Goal: Information Seeking & Learning: Compare options

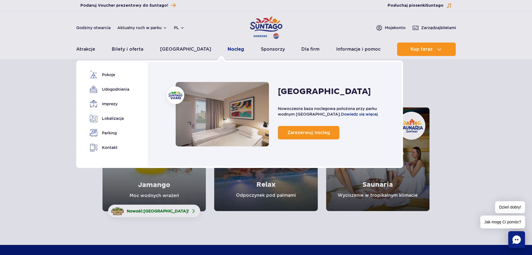
click at [228, 52] on link "Nocleg" at bounding box center [236, 48] width 16 height 13
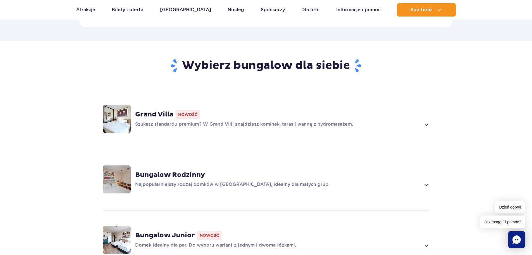
scroll to position [391, 0]
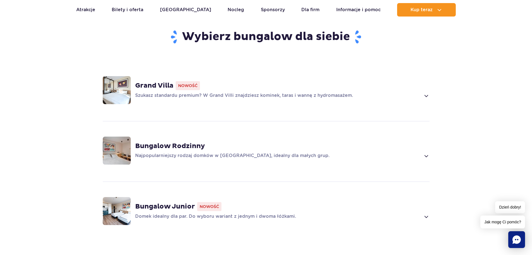
click at [162, 81] on strong "Grand Villa" at bounding box center [154, 85] width 38 height 8
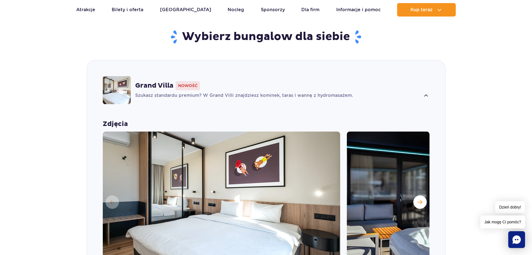
scroll to position [417, 0]
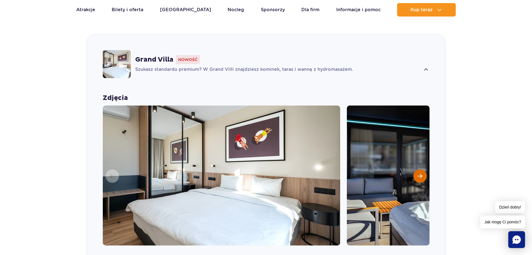
click at [418, 170] on button "Następny slajd" at bounding box center [420, 175] width 13 height 13
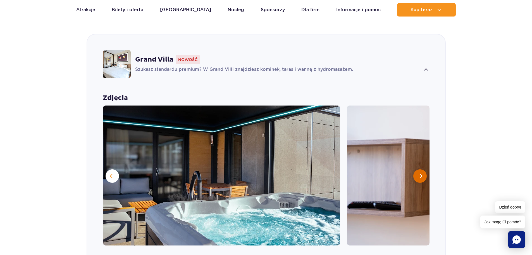
click at [418, 169] on button "Następny slajd" at bounding box center [420, 175] width 13 height 13
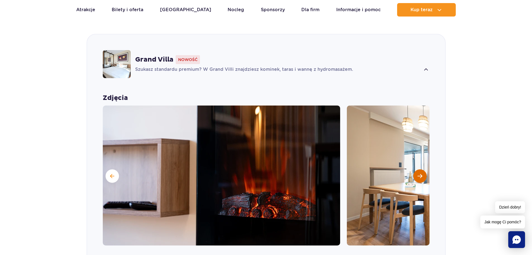
click at [418, 169] on button "Następny slajd" at bounding box center [420, 175] width 13 height 13
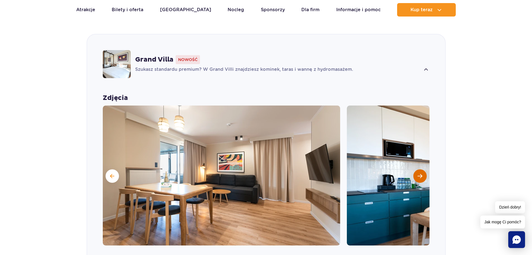
click at [418, 169] on button "Następny slajd" at bounding box center [420, 175] width 13 height 13
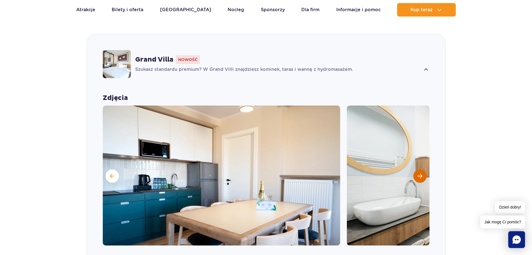
click at [417, 169] on button "Następny slajd" at bounding box center [420, 175] width 13 height 13
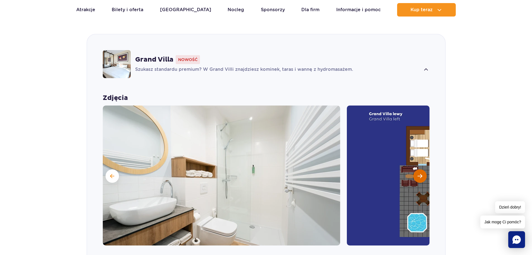
click at [417, 169] on button "Następny slajd" at bounding box center [420, 175] width 13 height 13
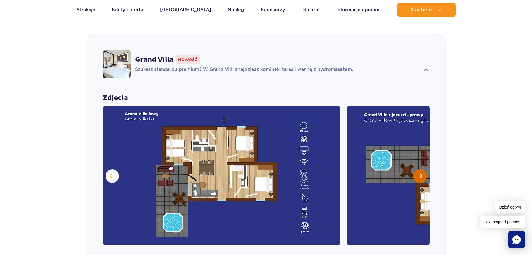
click at [417, 169] on button "Następny slajd" at bounding box center [420, 175] width 13 height 13
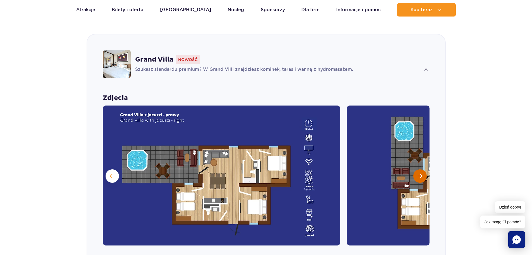
click at [417, 169] on button "Następny slajd" at bounding box center [420, 175] width 13 height 13
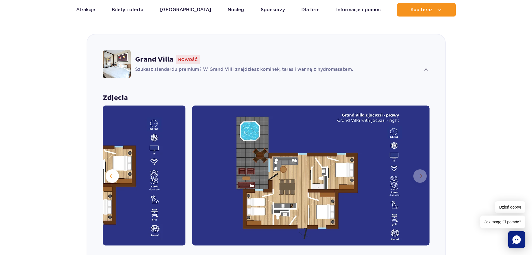
click at [416, 165] on img at bounding box center [311, 175] width 238 height 140
click at [419, 168] on img at bounding box center [311, 175] width 238 height 140
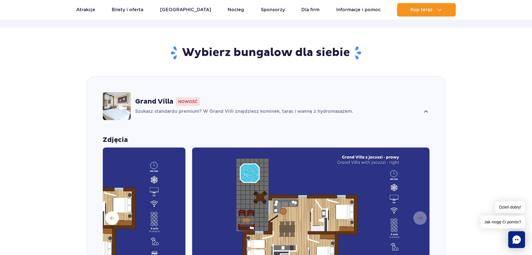
scroll to position [250, 0]
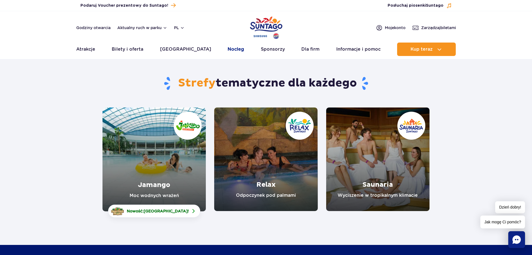
click at [228, 50] on link "Nocleg" at bounding box center [236, 48] width 16 height 13
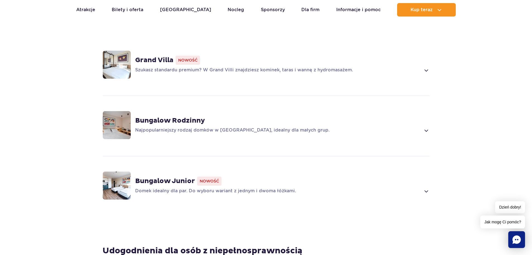
scroll to position [419, 0]
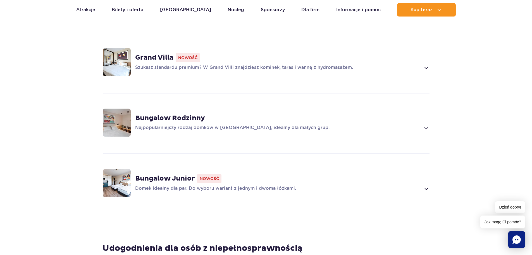
click at [169, 174] on strong "Bungalow Junior" at bounding box center [165, 178] width 60 height 8
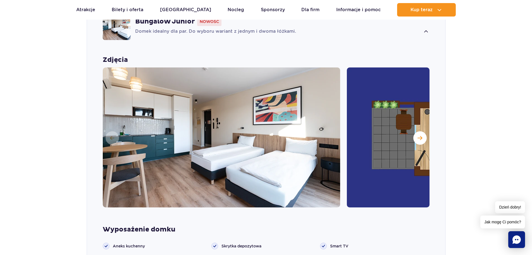
scroll to position [565, 0]
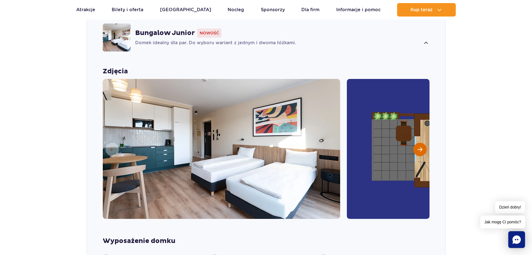
click at [419, 147] on span "Następny slajd" at bounding box center [420, 149] width 5 height 5
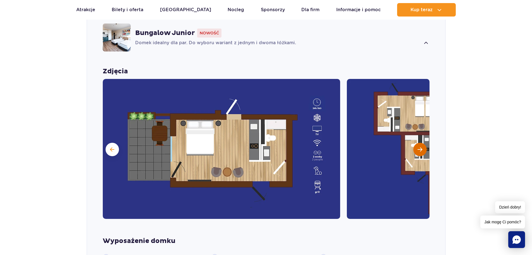
click at [418, 143] on button "Następny slajd" at bounding box center [420, 149] width 13 height 13
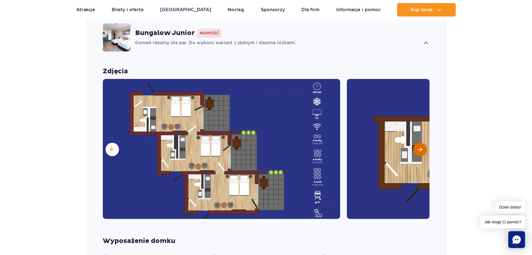
click at [418, 143] on button "Następny slajd" at bounding box center [420, 149] width 13 height 13
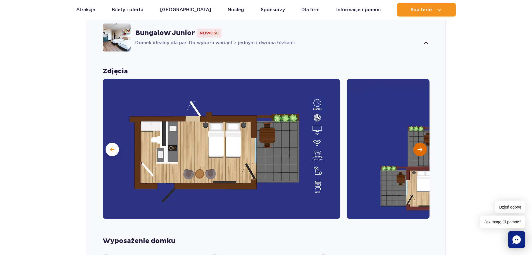
click at [418, 143] on button "Następny slajd" at bounding box center [420, 149] width 13 height 13
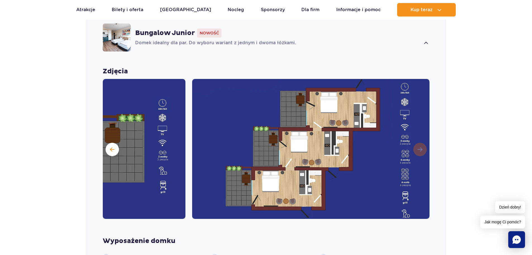
click at [418, 141] on img at bounding box center [311, 149] width 238 height 140
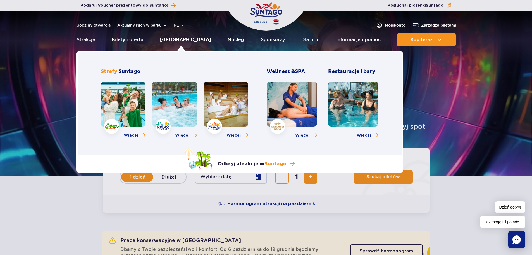
click at [181, 39] on link "[GEOGRAPHIC_DATA]" at bounding box center [185, 39] width 51 height 13
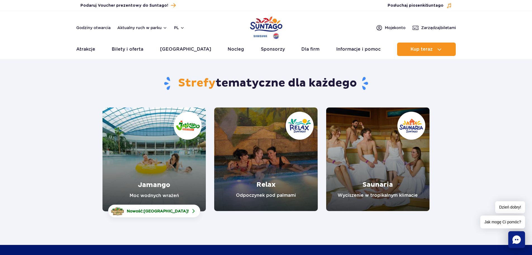
click at [153, 165] on link "Jamango" at bounding box center [154, 159] width 103 height 104
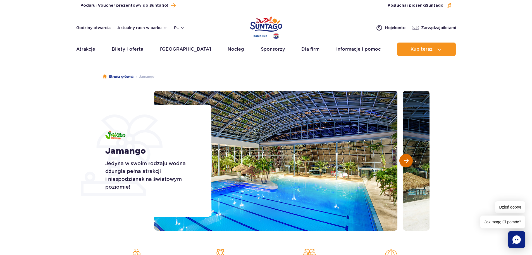
click at [406, 162] on span "Następny slajd" at bounding box center [406, 160] width 5 height 5
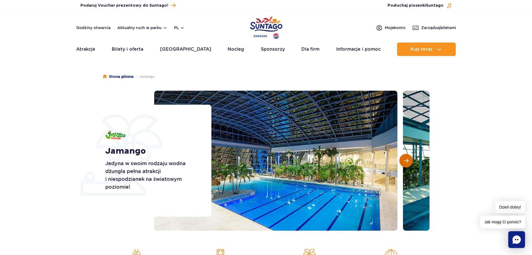
click at [406, 162] on span "Następny slajd" at bounding box center [406, 160] width 5 height 5
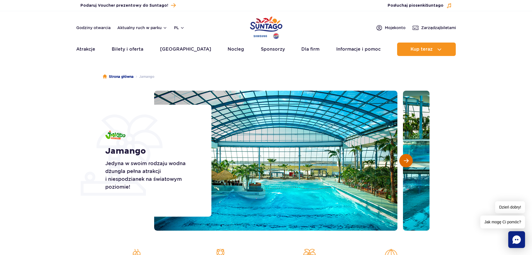
click at [406, 162] on span "Następny slajd" at bounding box center [406, 160] width 5 height 5
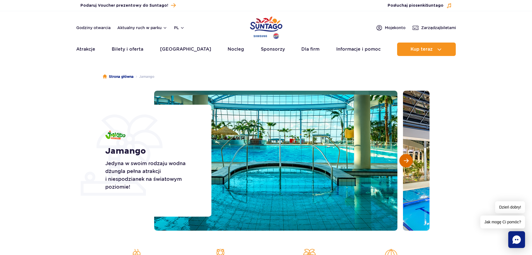
click at [406, 162] on span "Następny slajd" at bounding box center [406, 160] width 5 height 5
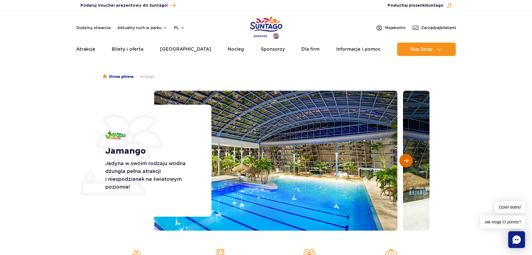
click at [405, 162] on span "Następny slajd" at bounding box center [406, 160] width 5 height 5
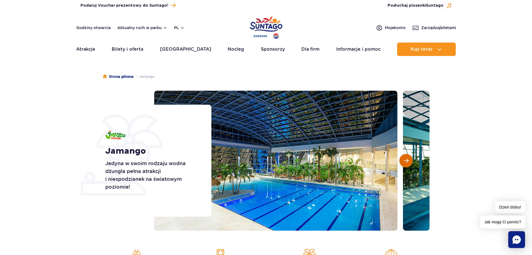
click at [405, 162] on span "Następny slajd" at bounding box center [406, 160] width 5 height 5
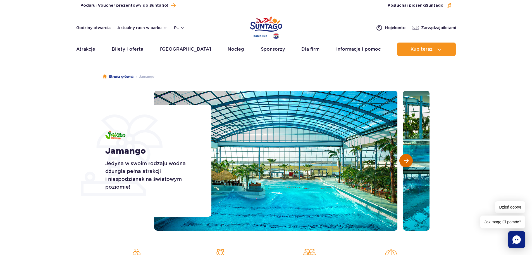
click at [405, 162] on span "Następny slajd" at bounding box center [406, 160] width 5 height 5
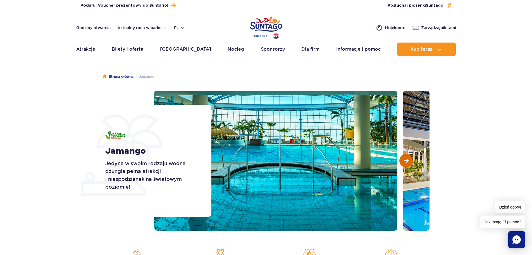
click at [405, 162] on span "Następny slajd" at bounding box center [406, 160] width 5 height 5
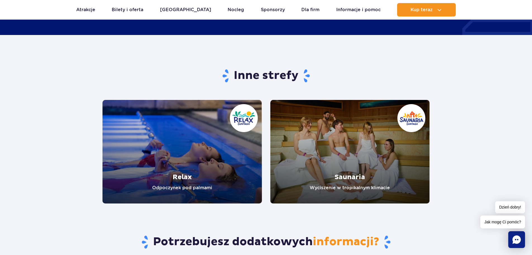
scroll to position [1034, 0]
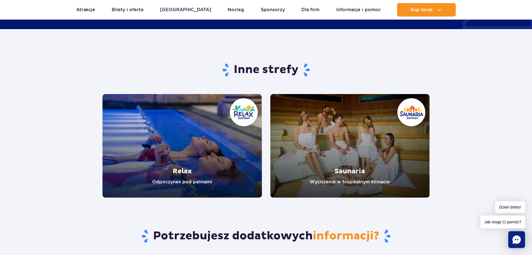
click at [176, 148] on link "Relax" at bounding box center [183, 145] width 160 height 103
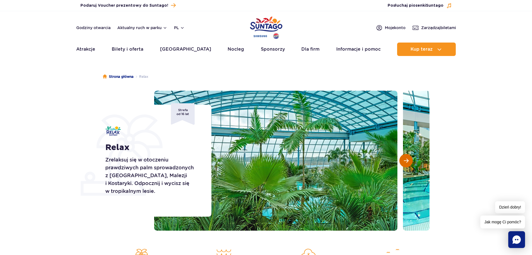
click at [409, 163] on button "Następny slajd" at bounding box center [406, 160] width 13 height 13
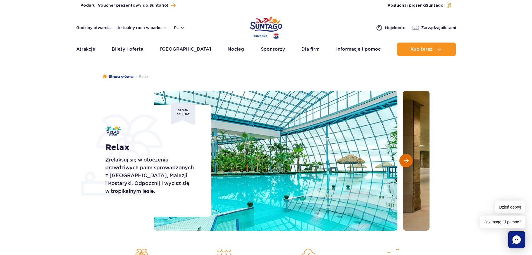
click at [409, 163] on button "Następny slajd" at bounding box center [406, 160] width 13 height 13
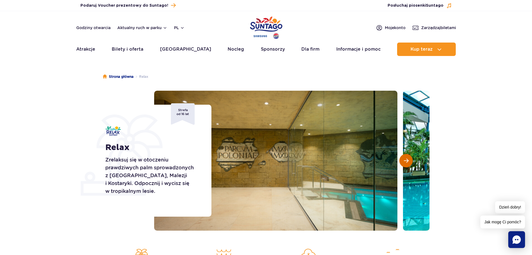
click at [409, 162] on button "Następny slajd" at bounding box center [406, 160] width 13 height 13
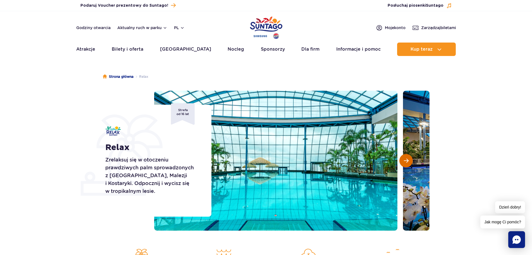
click at [409, 162] on button "Następny slajd" at bounding box center [406, 160] width 13 height 13
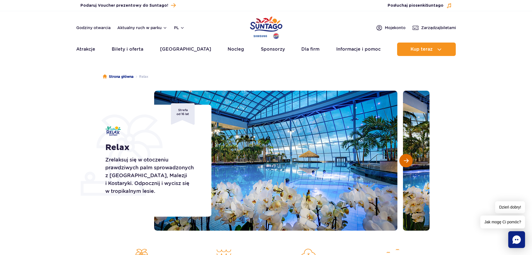
click at [409, 162] on span "Następny slajd" at bounding box center [406, 160] width 5 height 5
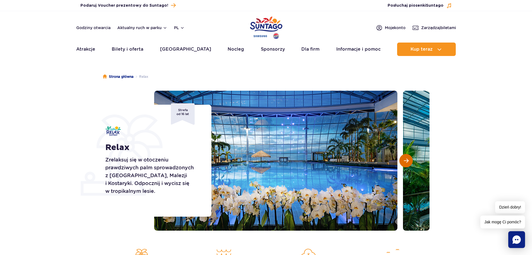
click at [408, 162] on span "Następny slajd" at bounding box center [406, 160] width 5 height 5
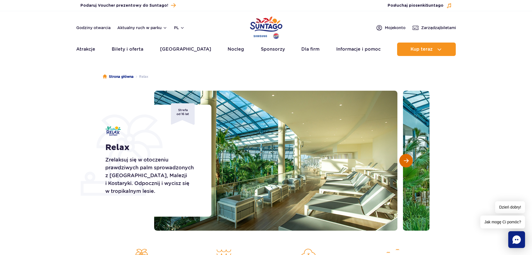
click at [408, 162] on span "Następny slajd" at bounding box center [406, 160] width 5 height 5
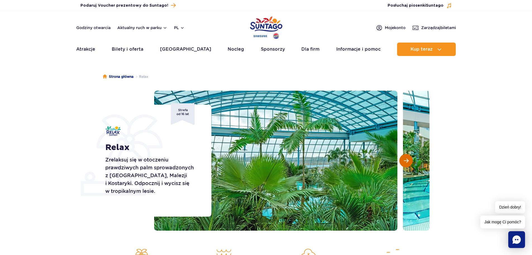
click at [408, 162] on span "Następny slajd" at bounding box center [406, 160] width 5 height 5
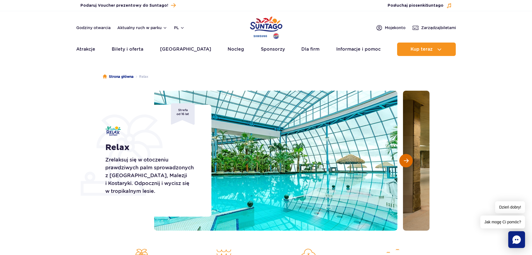
click at [407, 162] on span "Następny slajd" at bounding box center [406, 160] width 5 height 5
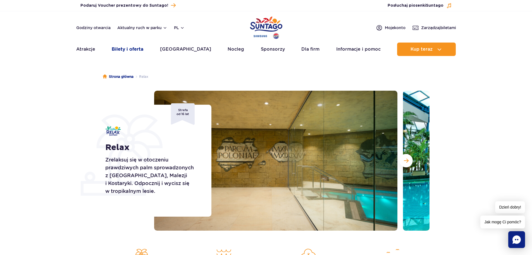
click at [135, 51] on link "Bilety i oferta" at bounding box center [128, 48] width 32 height 13
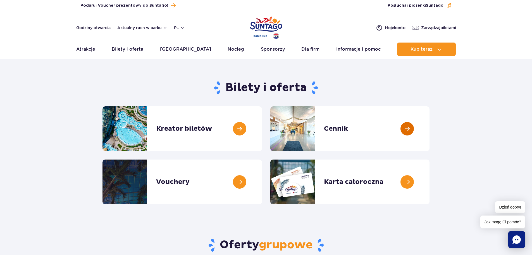
click at [430, 130] on link at bounding box center [430, 128] width 0 height 45
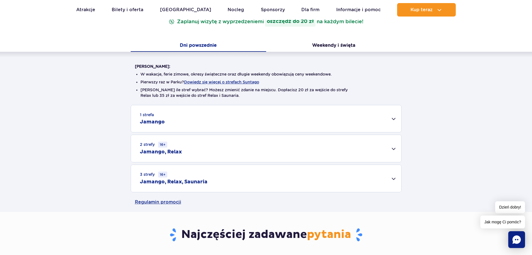
scroll to position [112, 0]
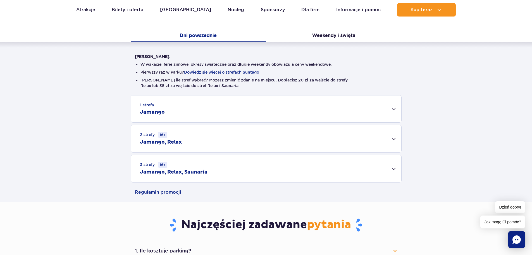
click at [261, 169] on div "3 strefy 16+ Jamango, Relax, Saunaria" at bounding box center [266, 168] width 271 height 27
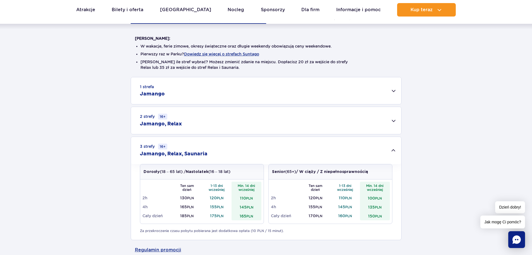
scroll to position [140, 0]
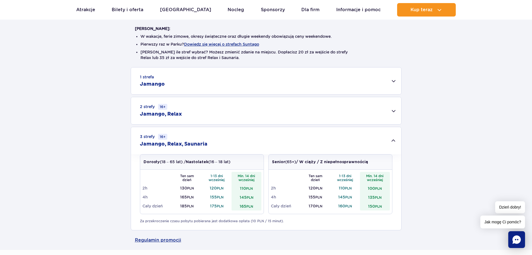
click at [347, 117] on div "2 strefy 16+ Jamango, Relax" at bounding box center [266, 110] width 271 height 27
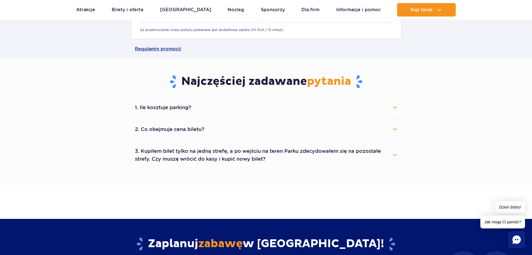
scroll to position [475, 0]
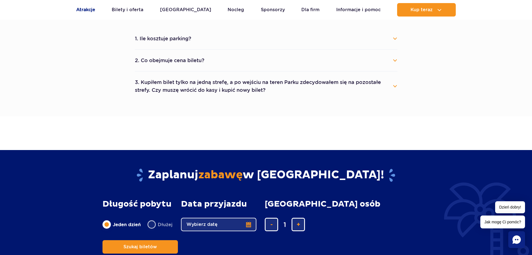
click at [85, 12] on link "Atrakcje" at bounding box center [85, 9] width 19 height 13
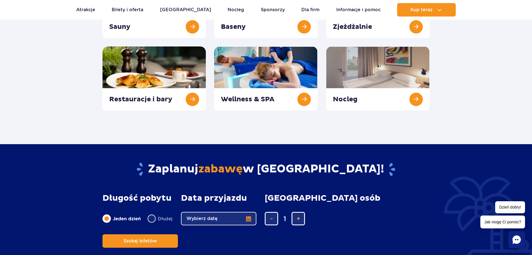
scroll to position [140, 0]
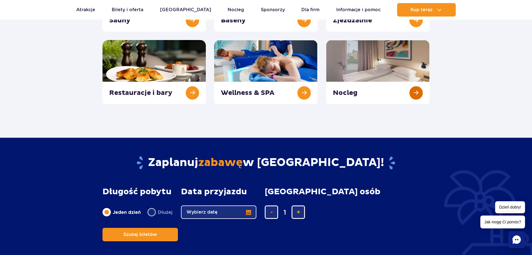
click at [354, 92] on link at bounding box center [377, 72] width 103 height 64
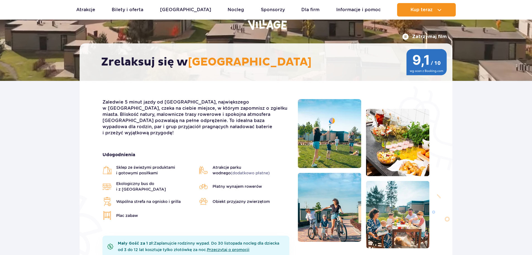
scroll to position [84, 0]
